Goal: Navigation & Orientation: Understand site structure

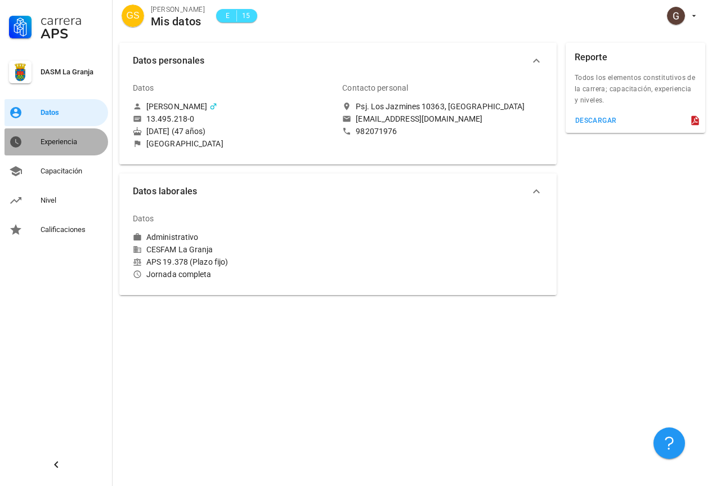
click at [57, 144] on div "Experiencia" at bounding box center [72, 141] width 63 height 9
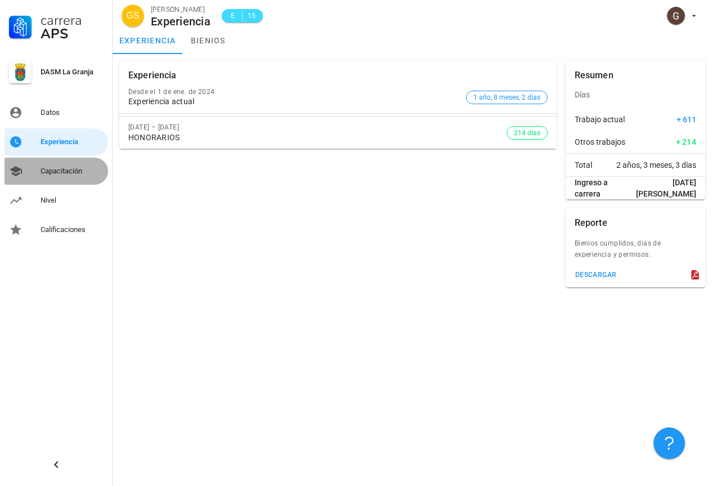
click at [73, 173] on div "Capacitación" at bounding box center [72, 171] width 63 height 9
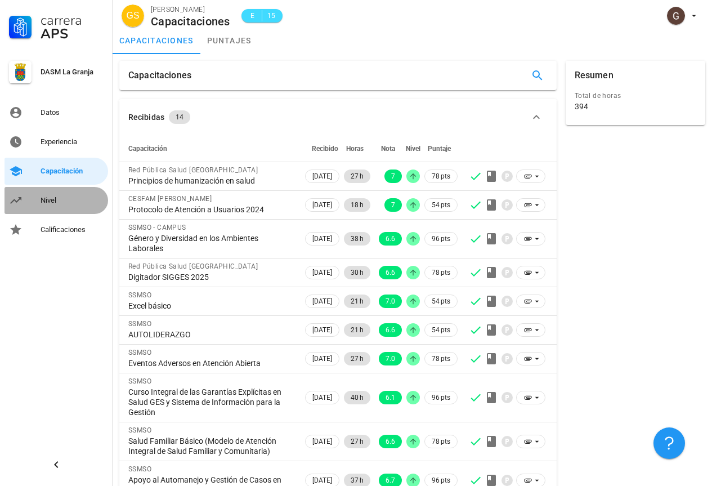
click at [53, 200] on div "Nivel" at bounding box center [72, 200] width 63 height 9
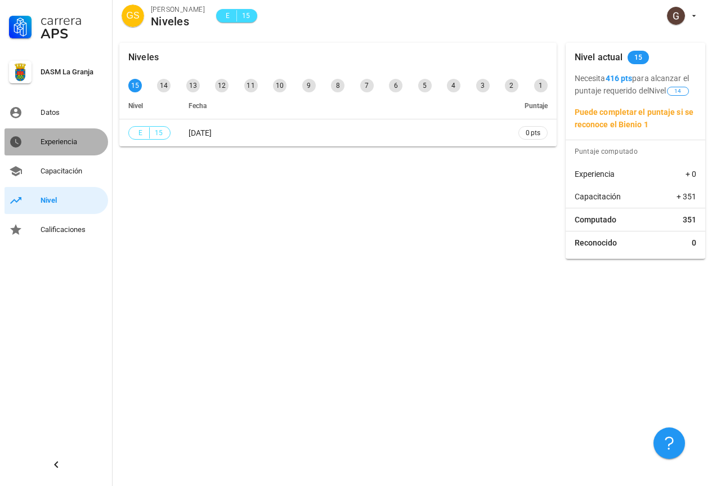
click at [57, 140] on div "Experiencia" at bounding box center [72, 141] width 63 height 9
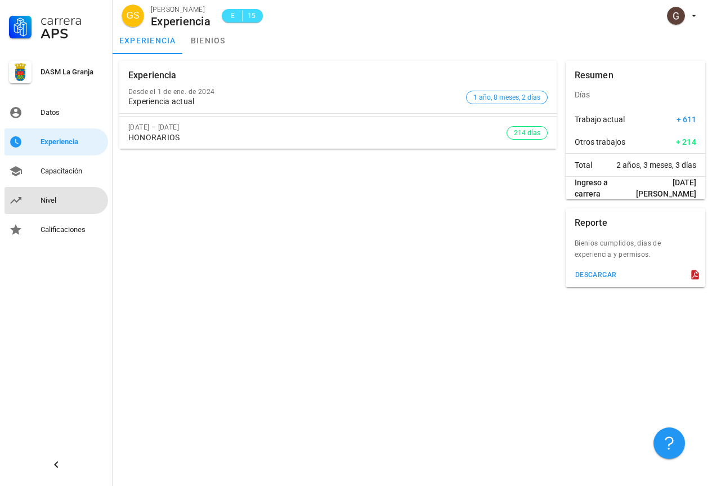
click at [59, 203] on div "Nivel" at bounding box center [72, 200] width 63 height 9
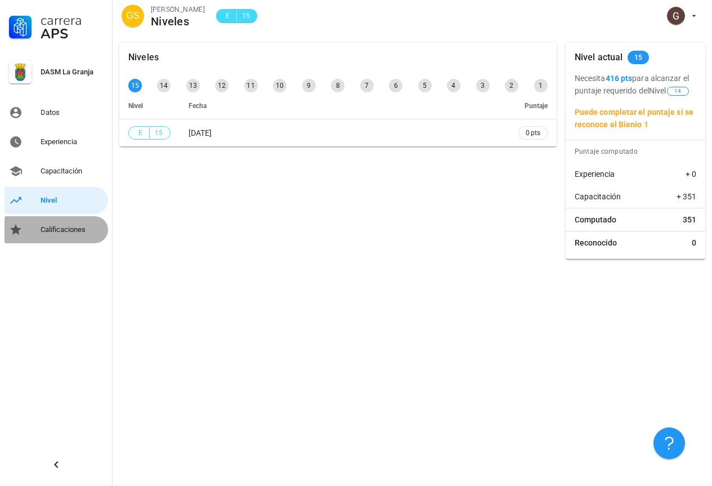
click at [67, 232] on div "Calificaciones" at bounding box center [72, 229] width 63 height 9
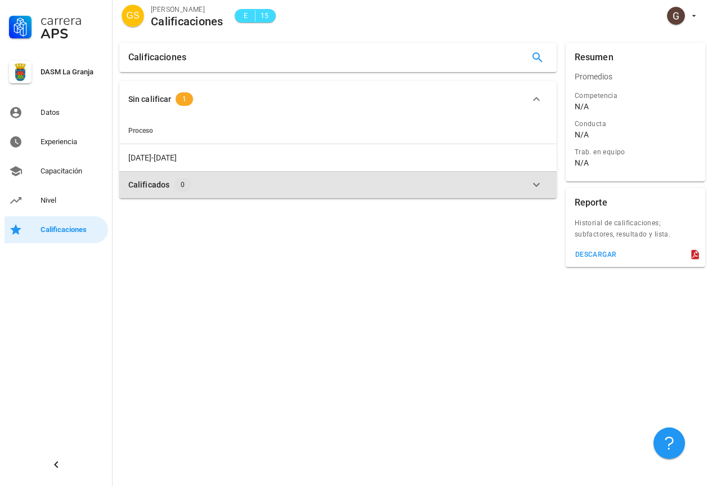
click at [370, 184] on div "Calificados 0" at bounding box center [331, 185] width 406 height 14
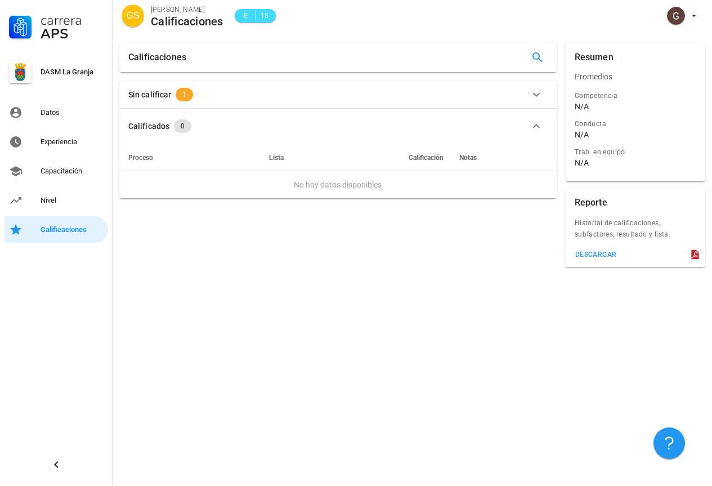
click at [226, 312] on div "Calificaciones Sin calificar 1 Proceso [DATE]-[DATE] Calificados 0 Proceso List…" at bounding box center [413, 261] width 600 height 450
click at [69, 114] on div "Datos" at bounding box center [72, 112] width 63 height 9
